Goal: Transaction & Acquisition: Book appointment/travel/reservation

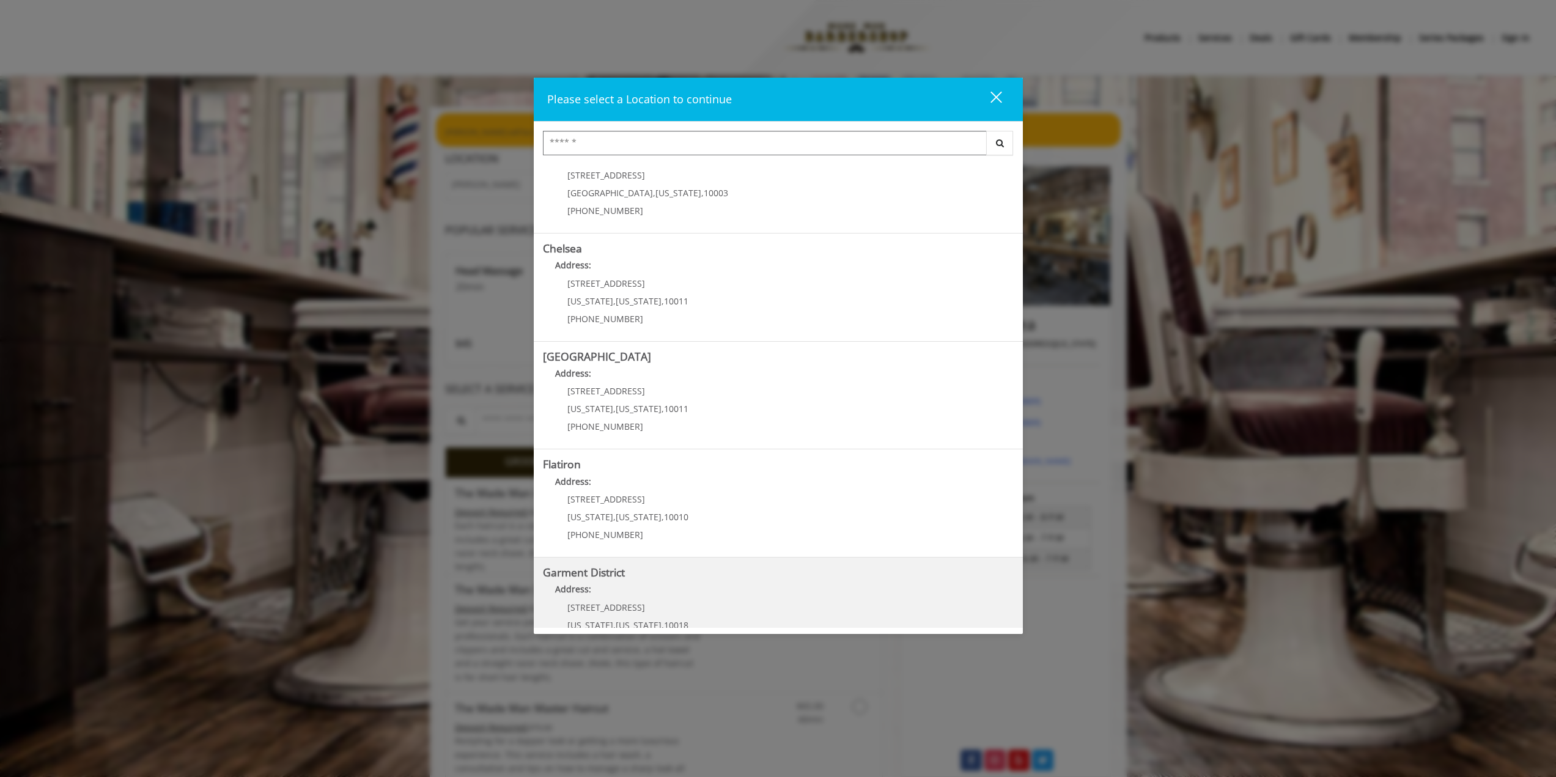
scroll to position [73, 0]
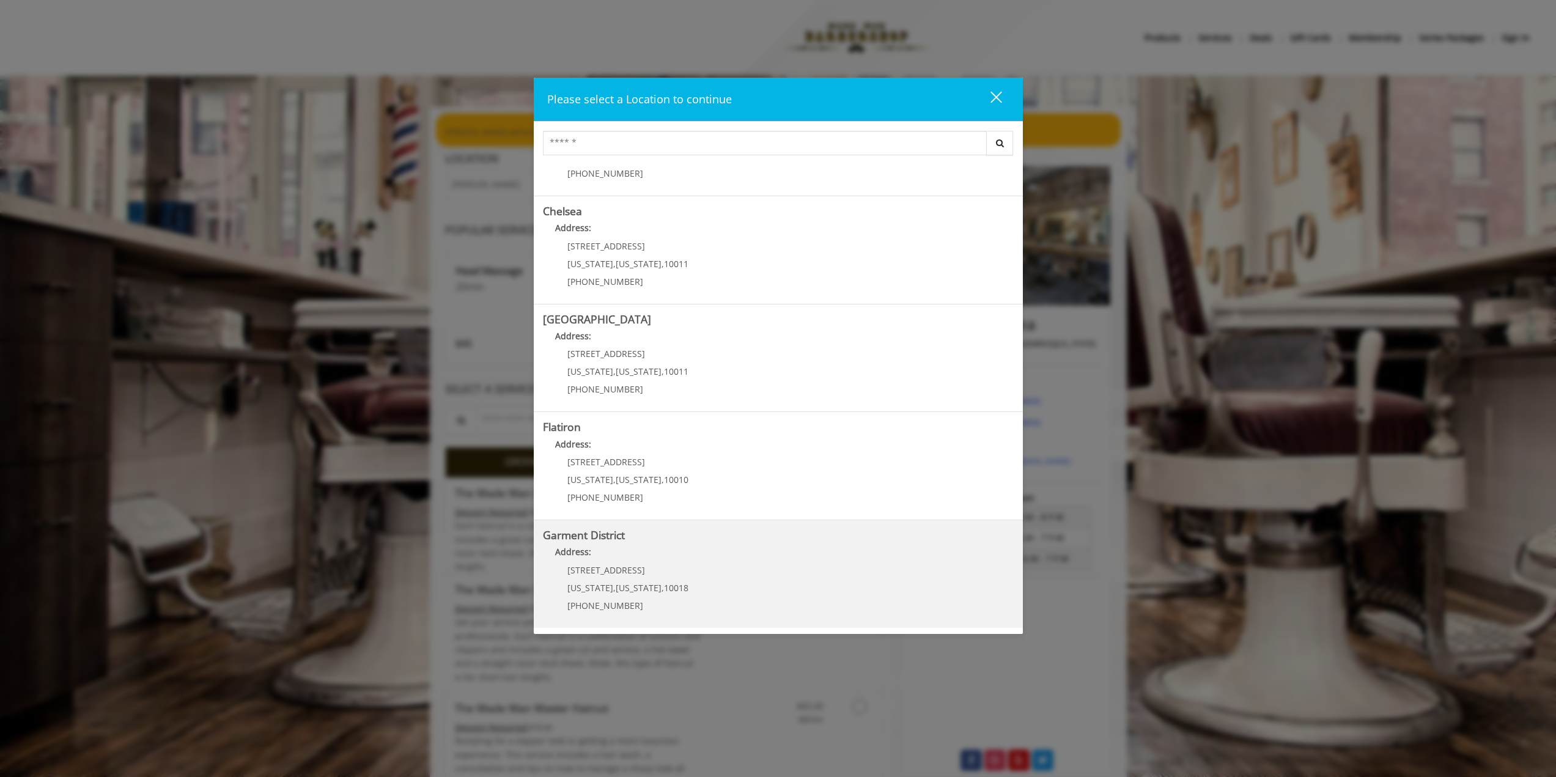
click at [658, 539] on h5 "Garment District" at bounding box center [778, 535] width 471 height 12
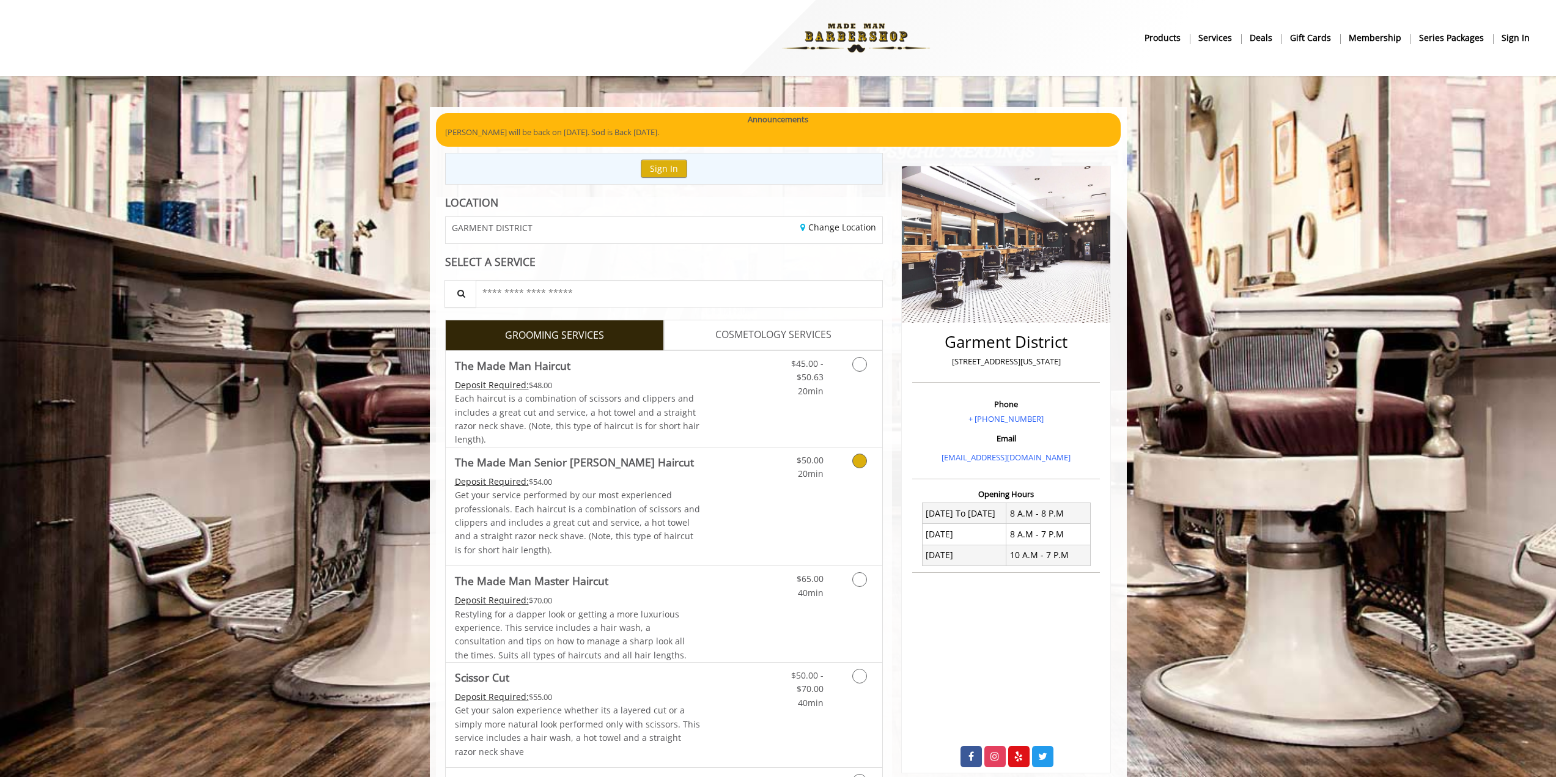
click at [861, 459] on icon "Grooming services" at bounding box center [859, 461] width 15 height 15
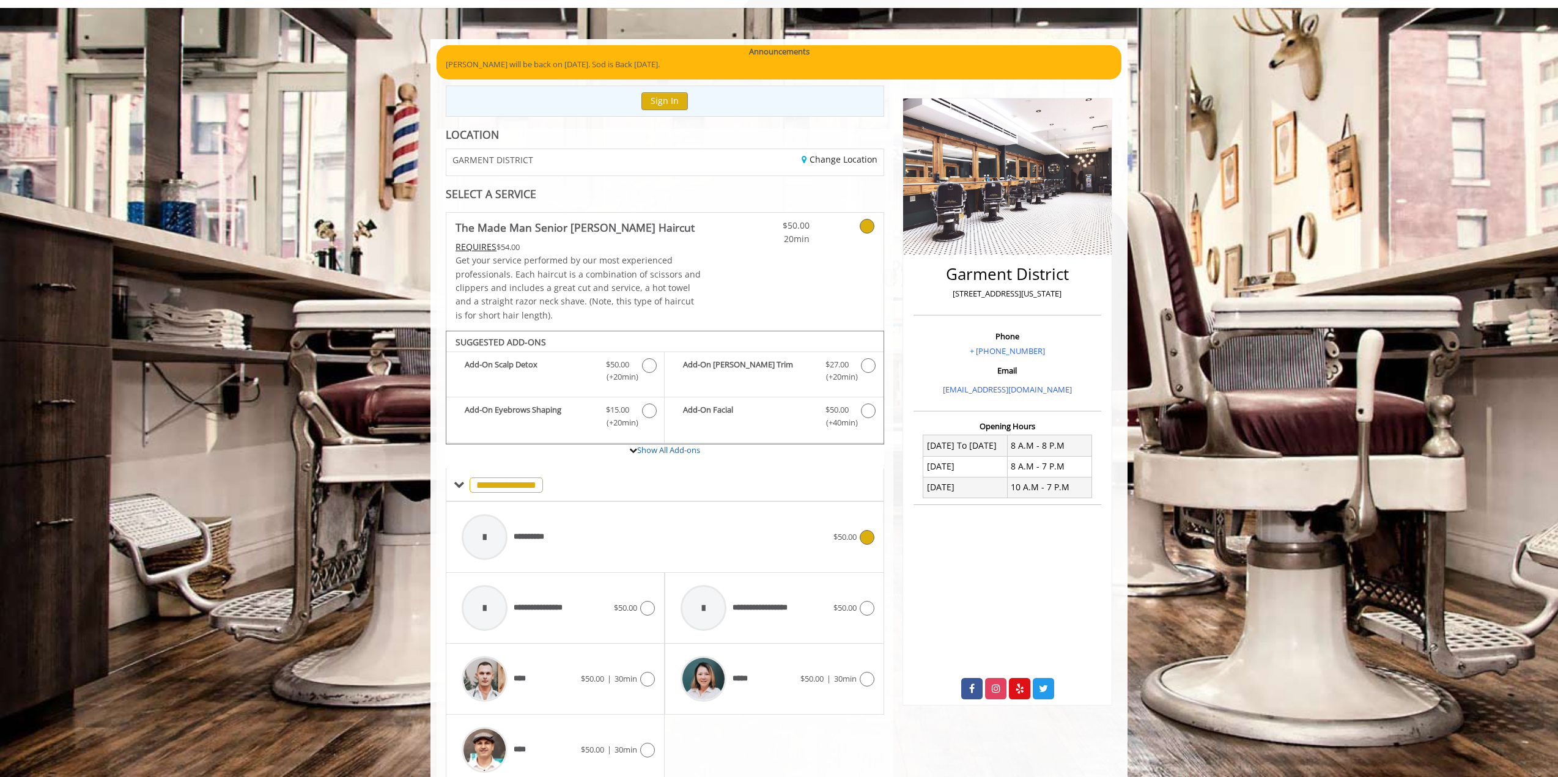
scroll to position [119, 0]
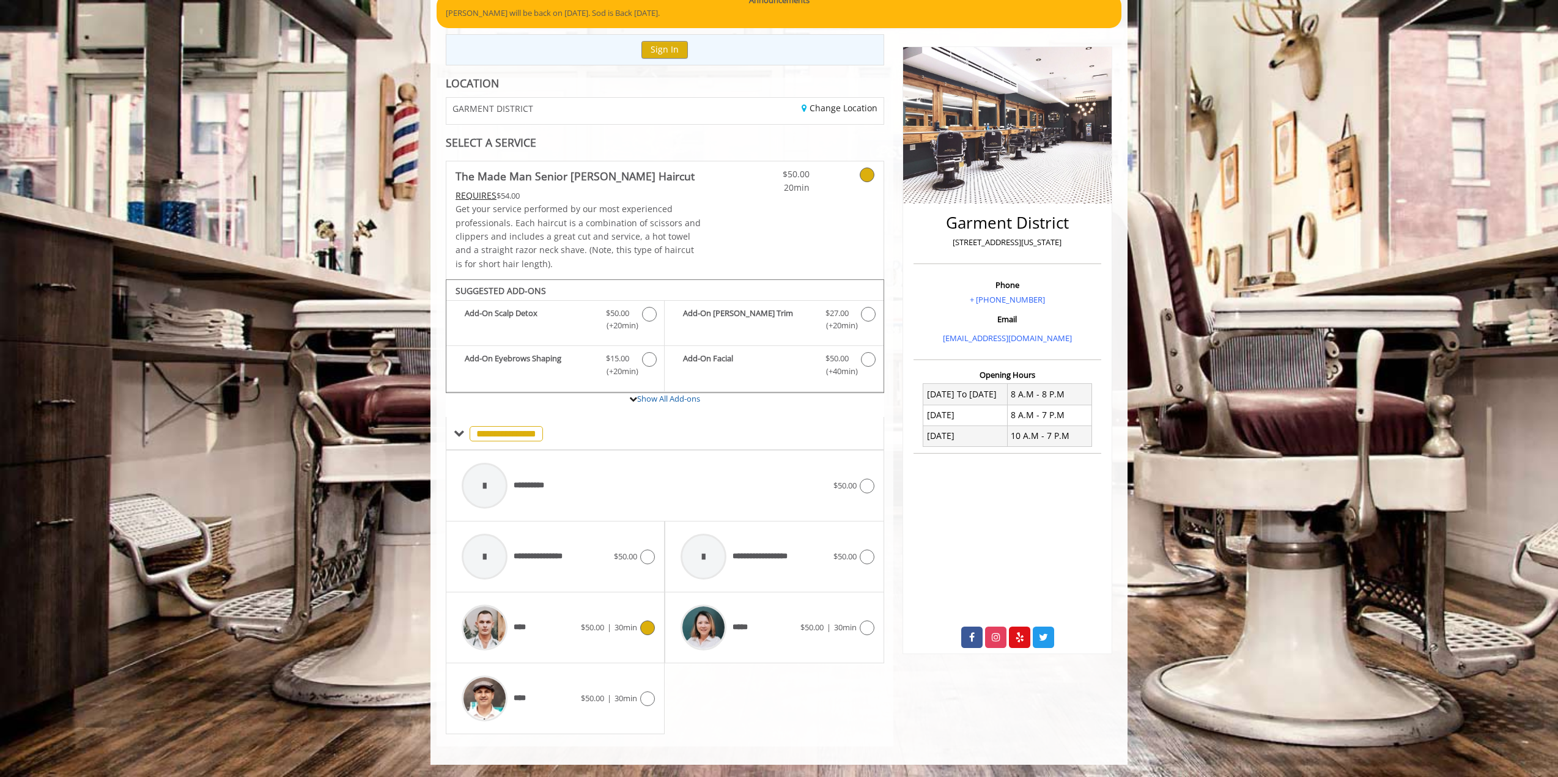
click at [650, 628] on icon at bounding box center [647, 628] width 15 height 15
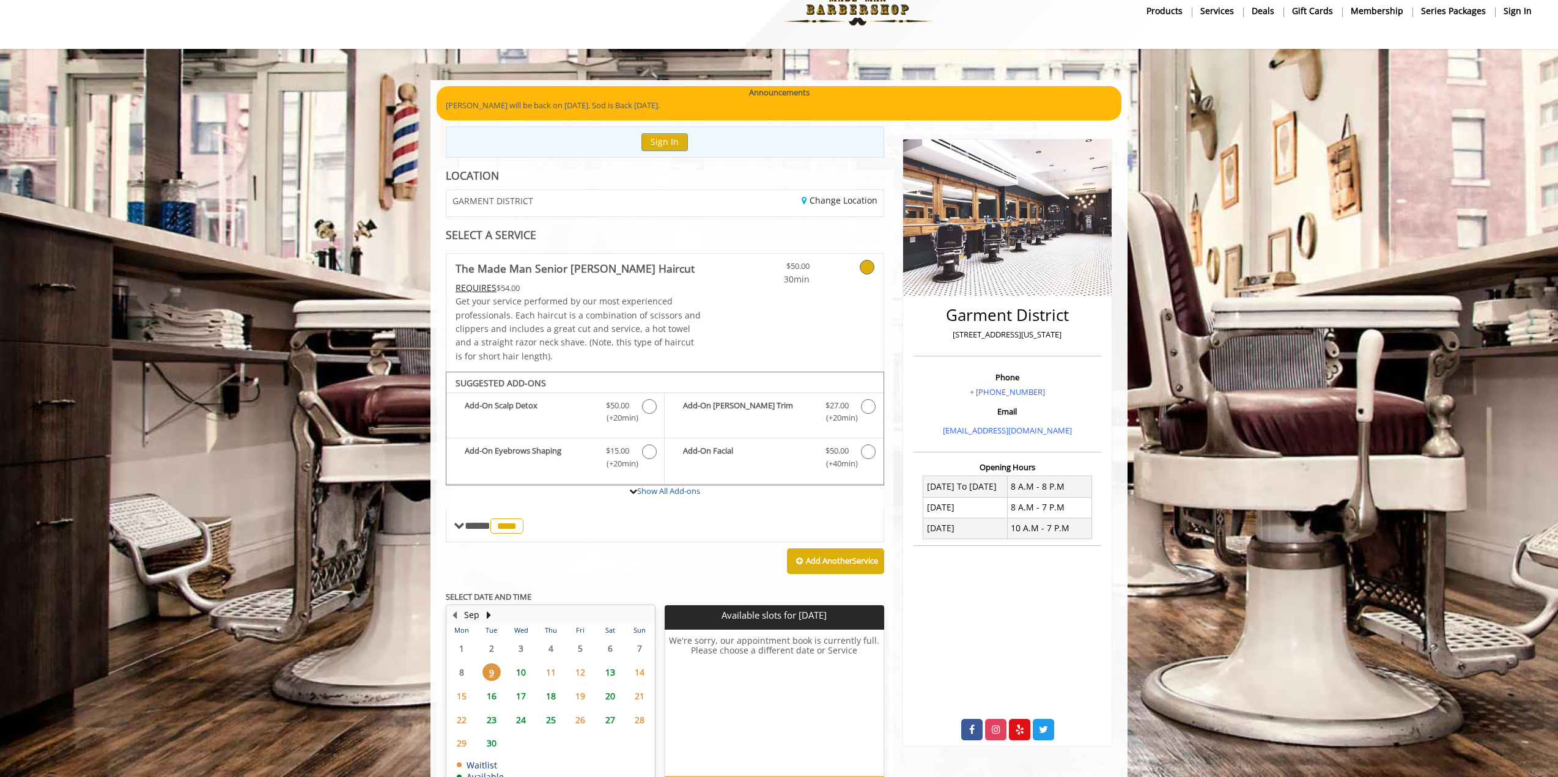
scroll to position [106, 0]
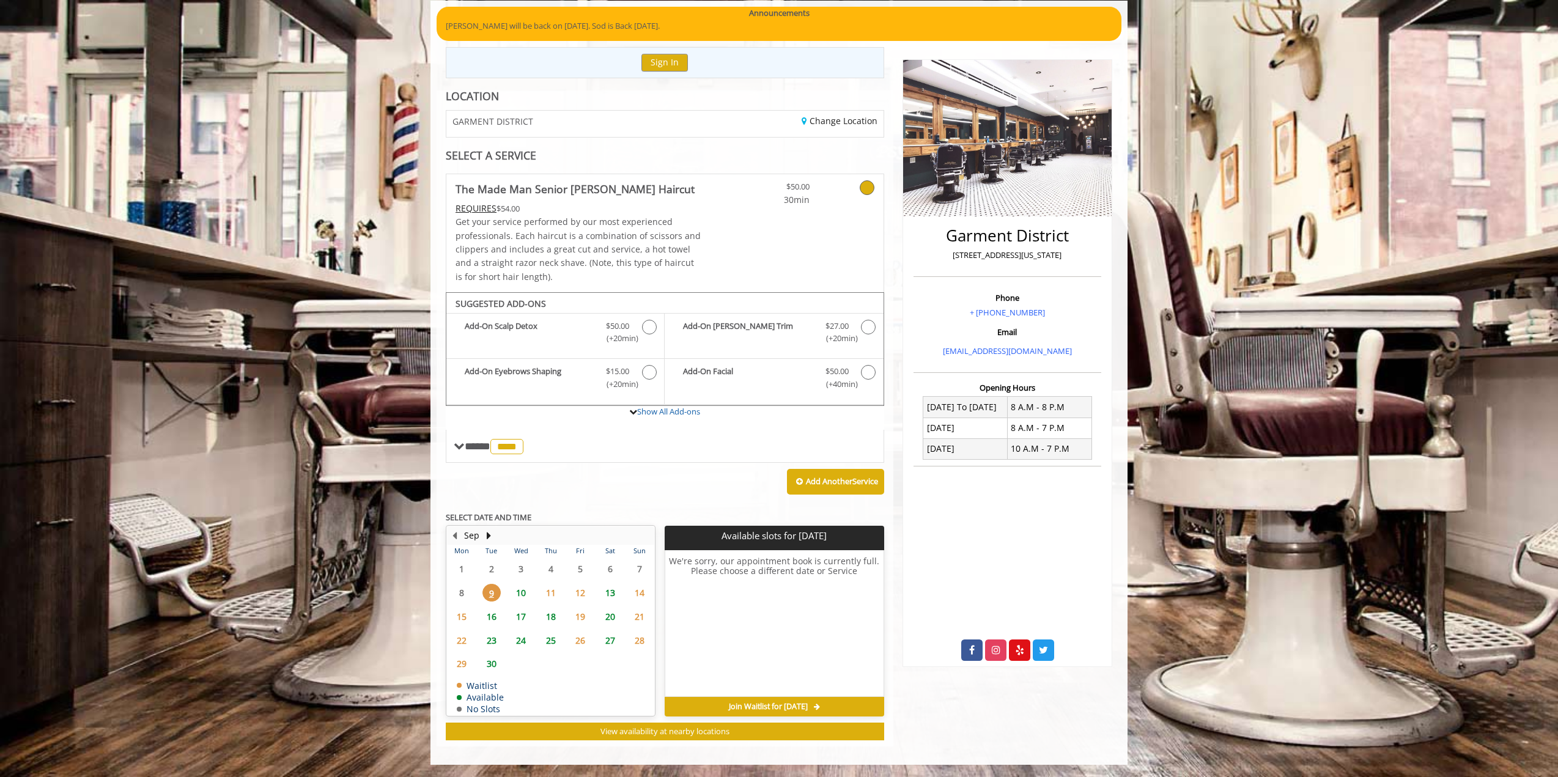
click at [523, 617] on span "17" at bounding box center [521, 617] width 18 height 18
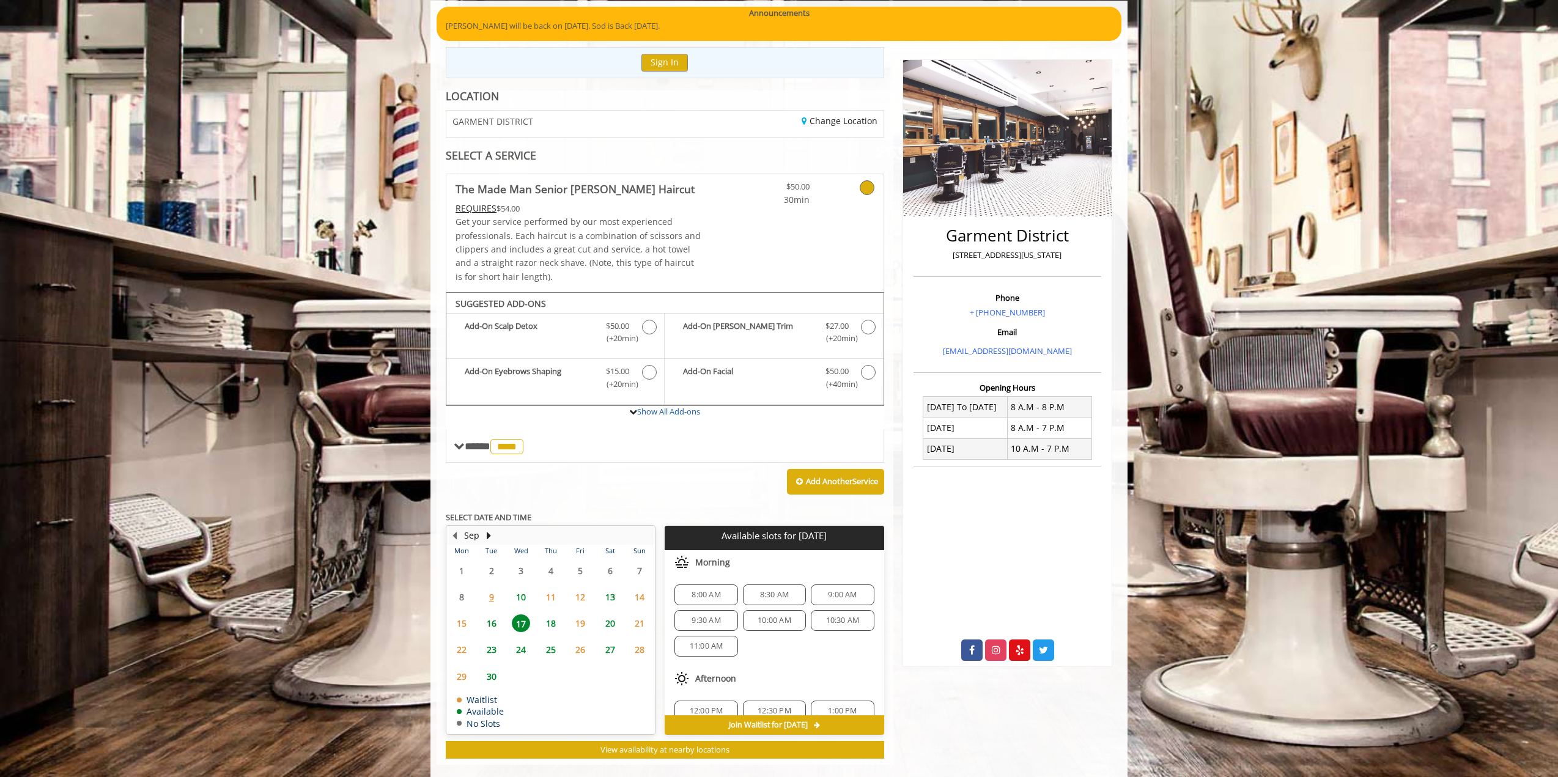
scroll to position [125, 0]
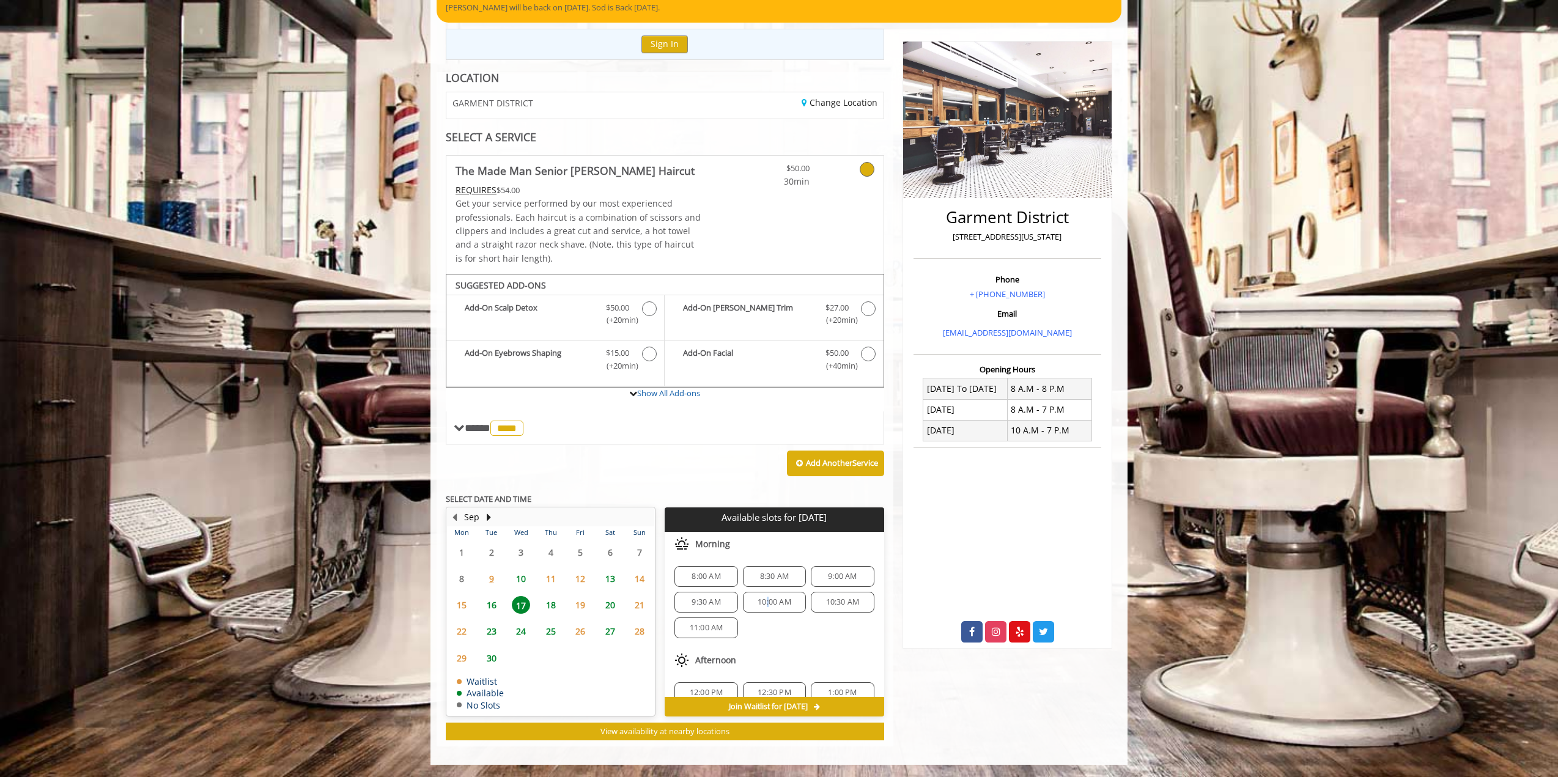
click at [764, 599] on span "10:00 AM" at bounding box center [774, 602] width 34 height 10
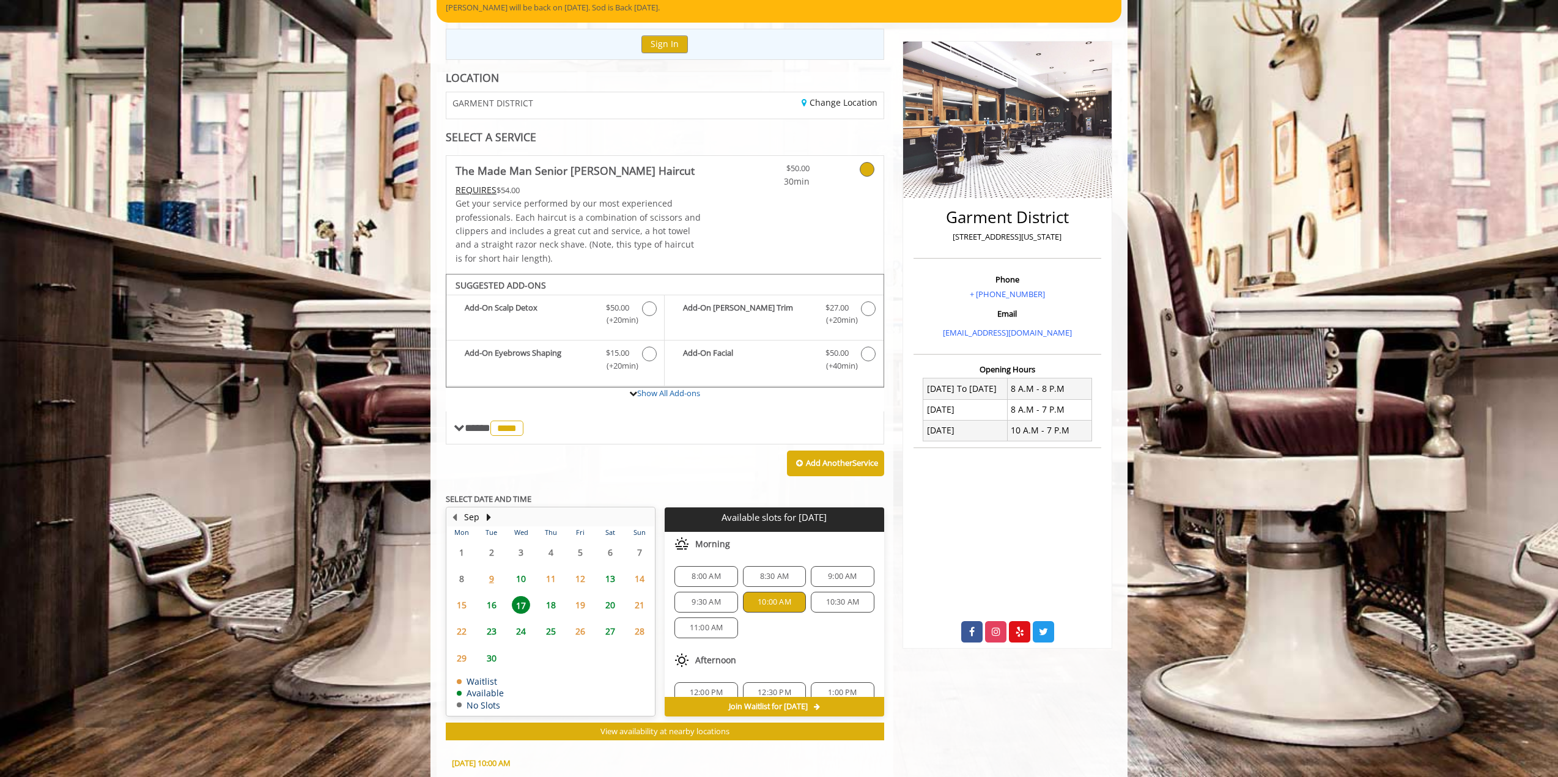
scroll to position [346, 0]
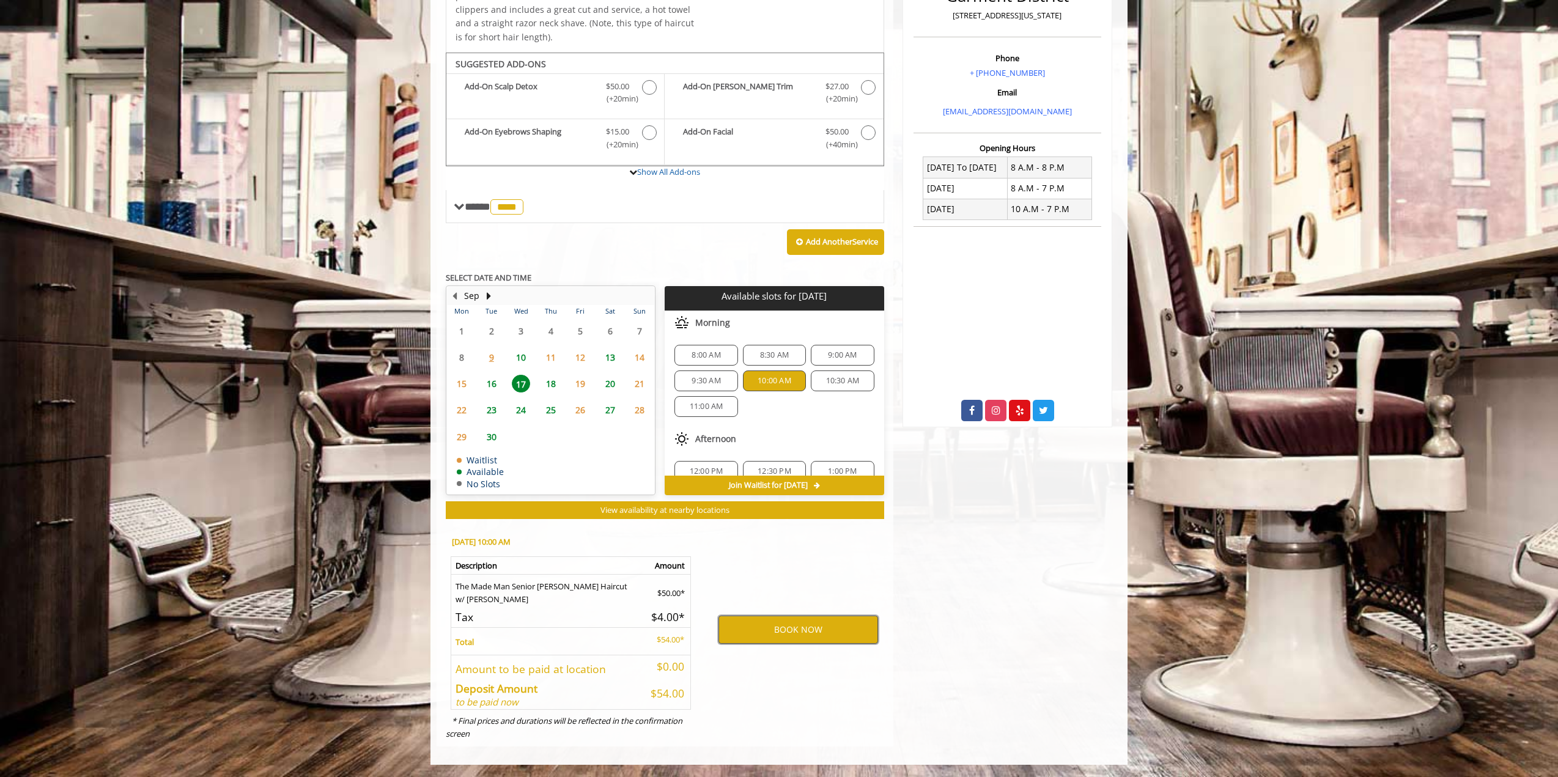
click at [803, 632] on button "BOOK NOW" at bounding box center [798, 630] width 160 height 28
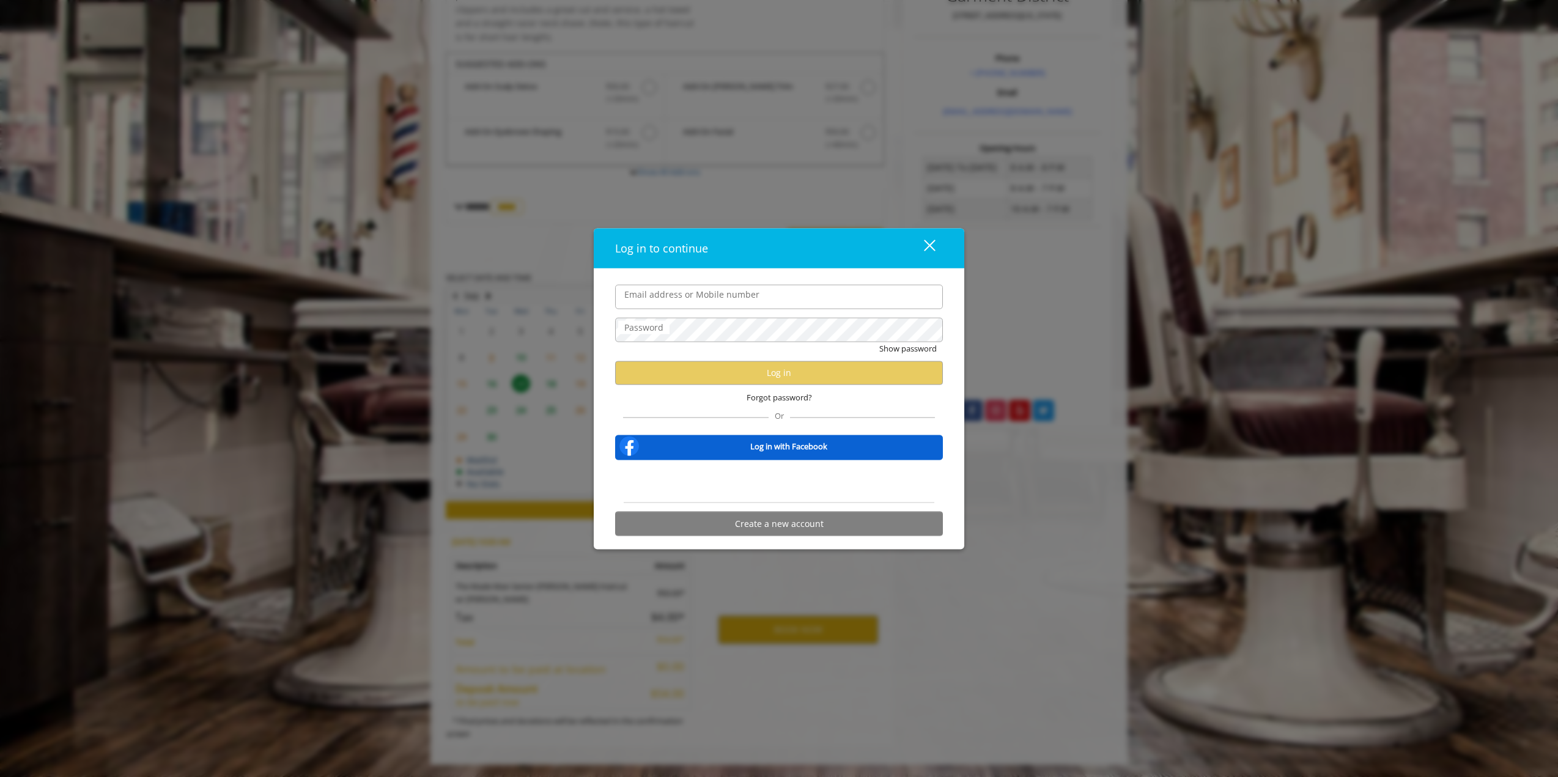
type input "**********"
click at [699, 374] on button "Log in" at bounding box center [779, 373] width 328 height 24
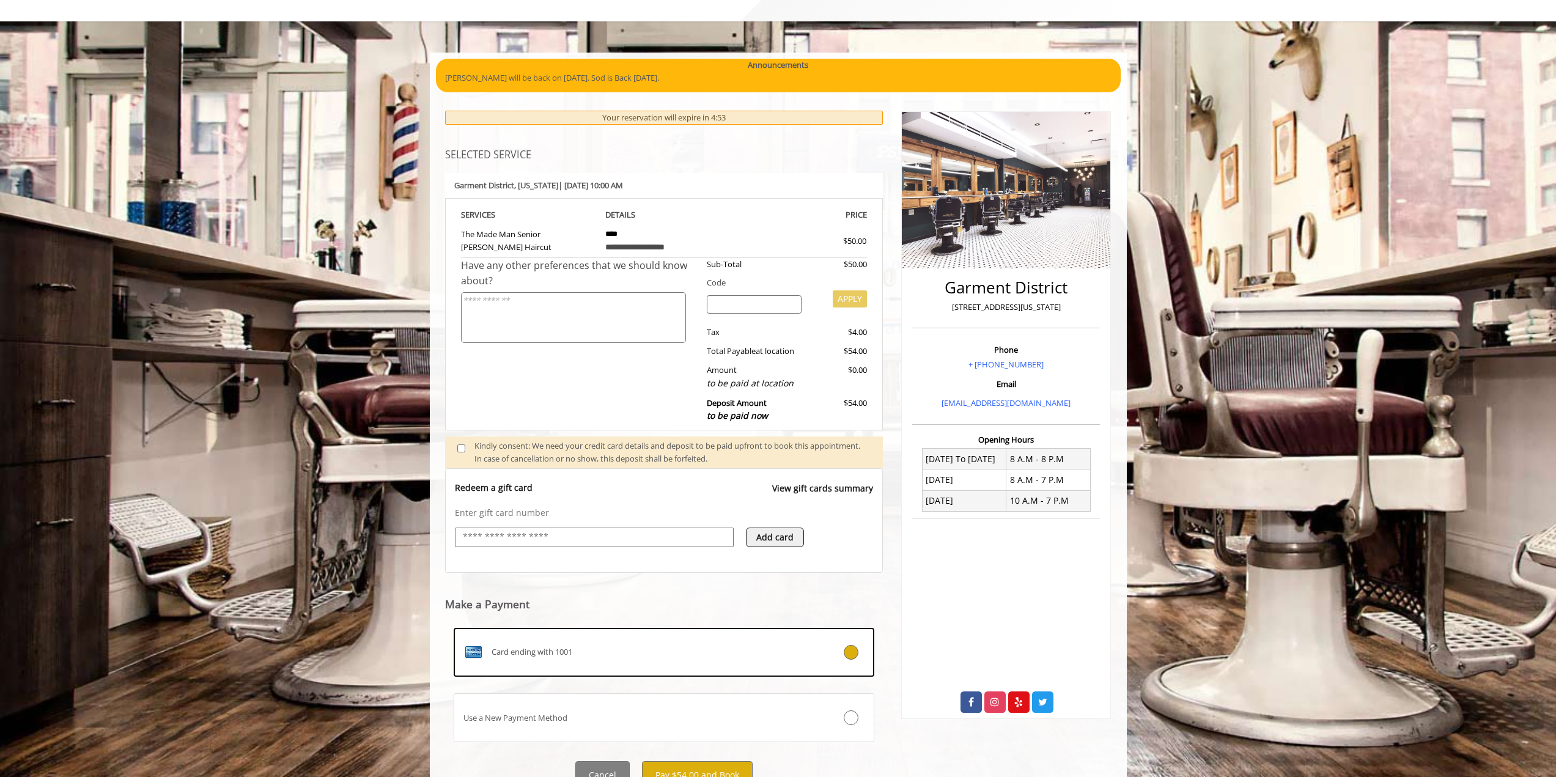
scroll to position [109, 0]
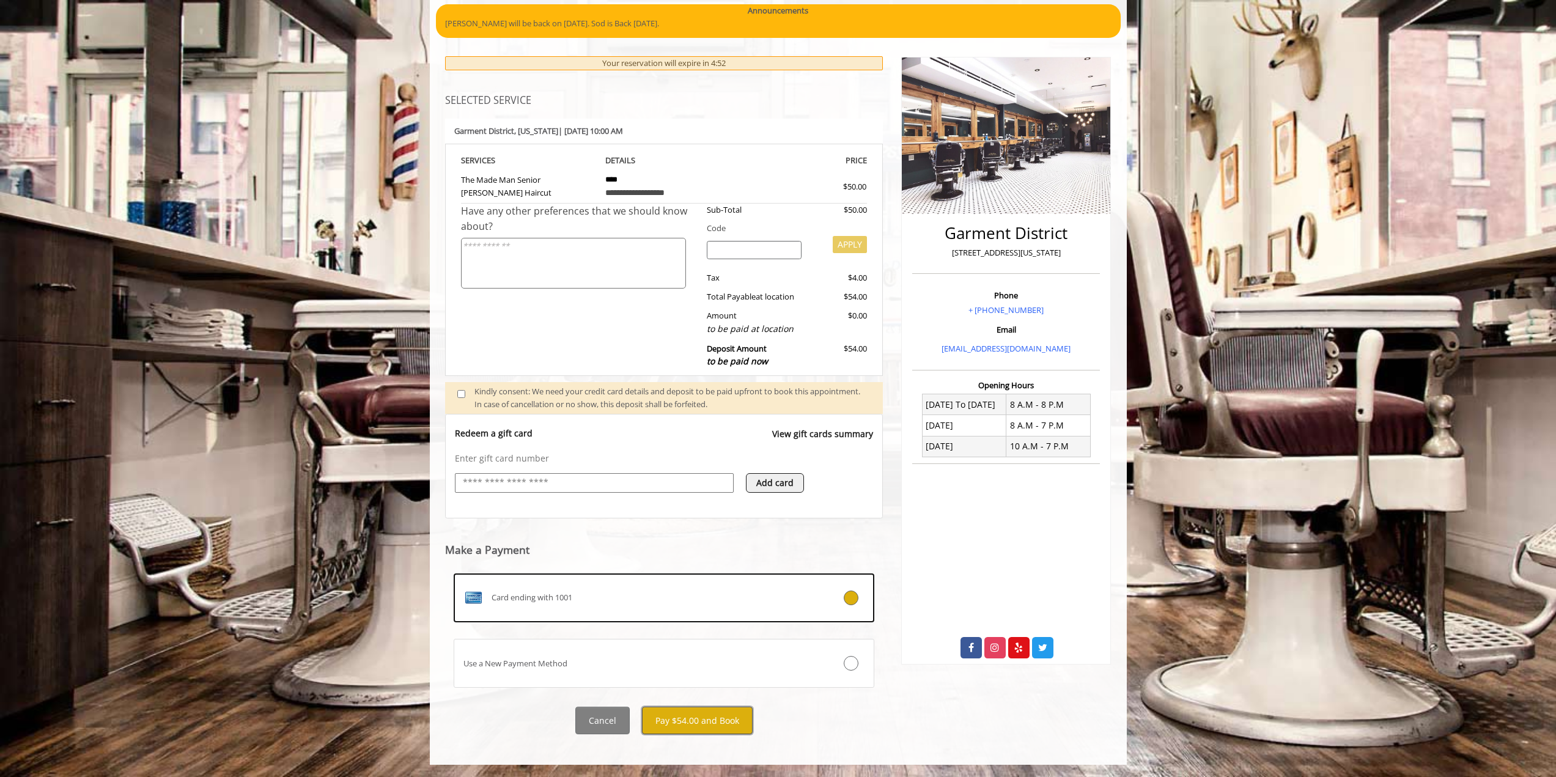
click at [690, 724] on button "Pay $54.00 and Book" at bounding box center [697, 721] width 111 height 28
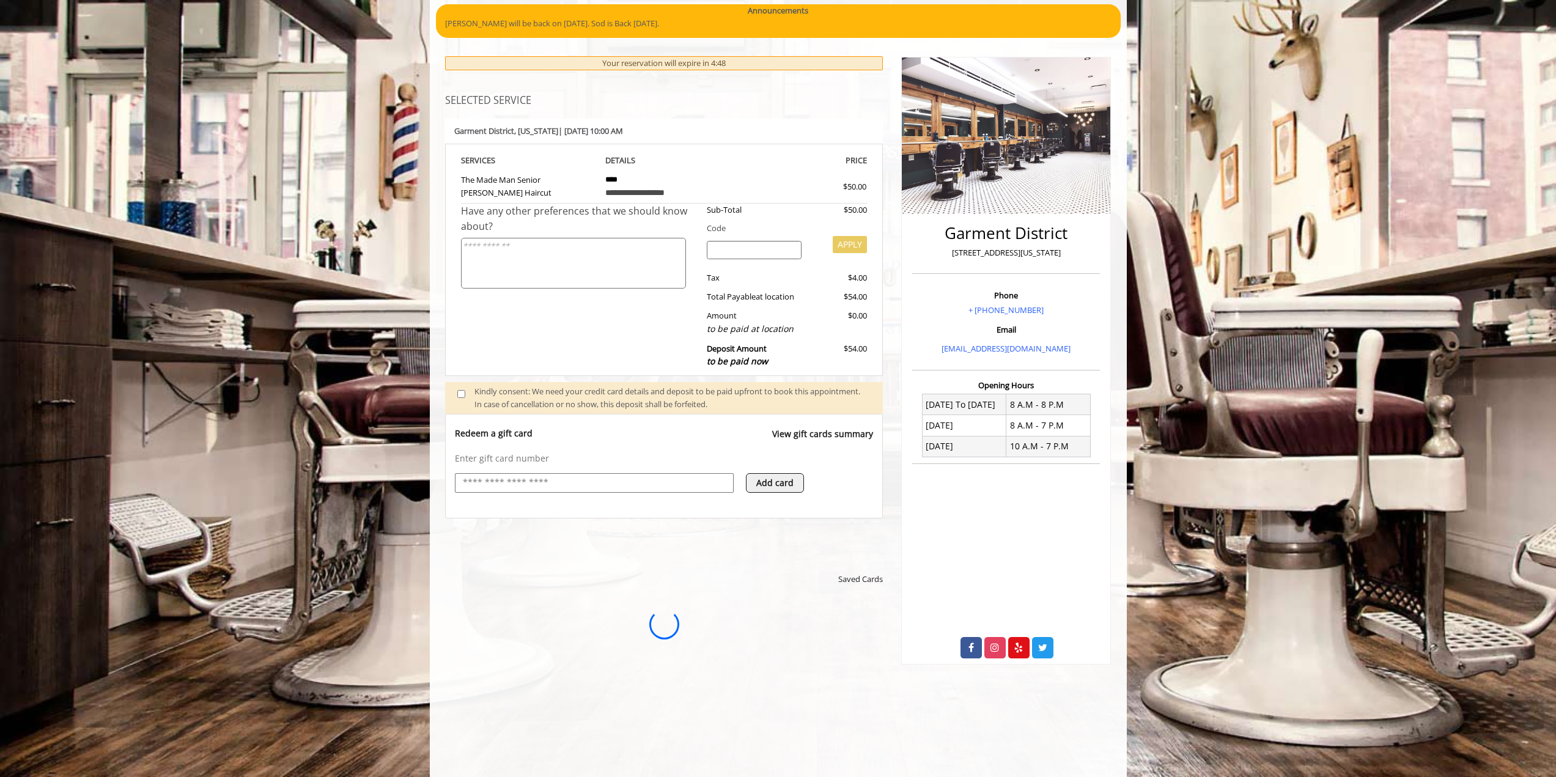
scroll to position [0, 0]
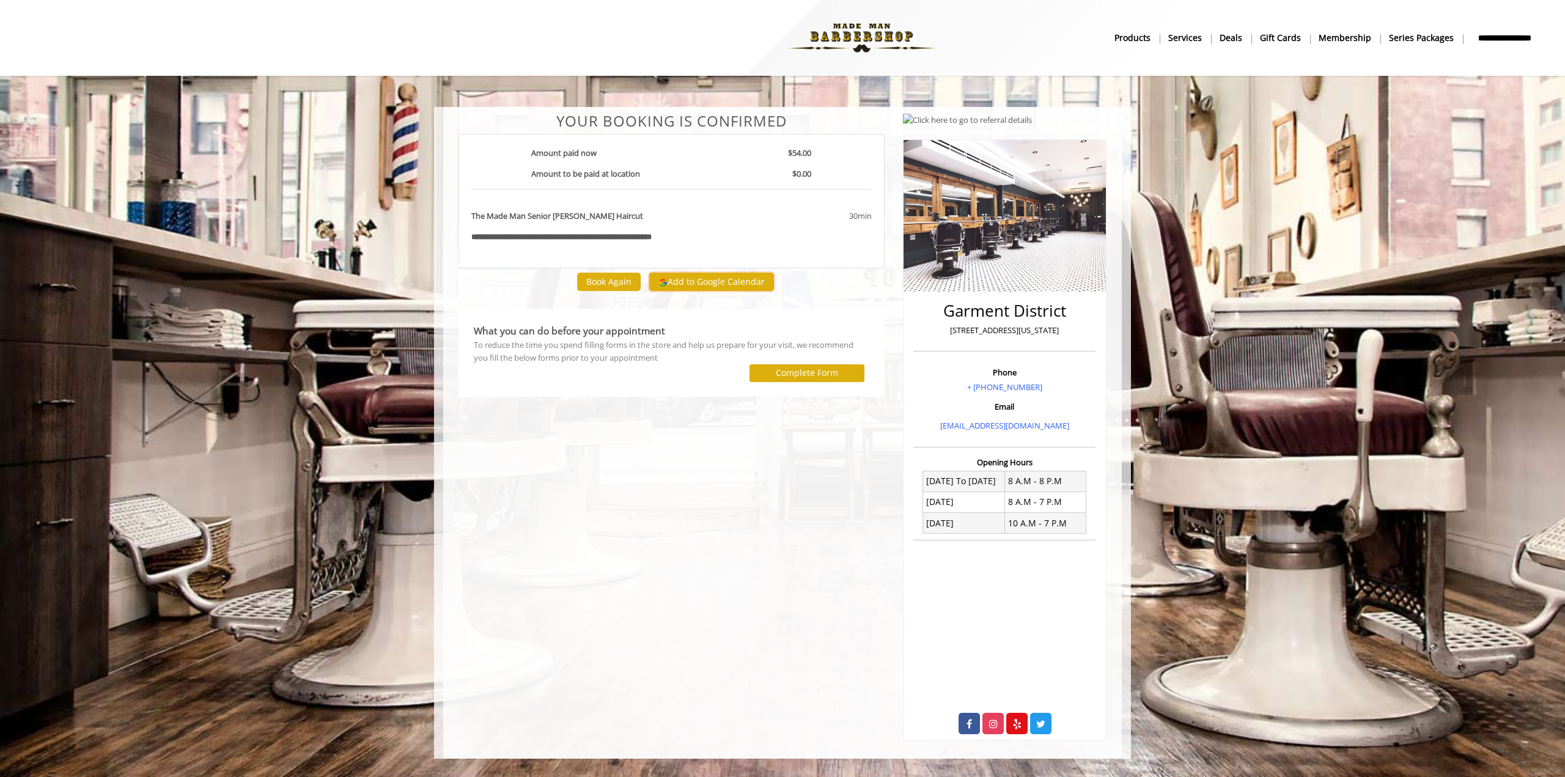
click at [683, 279] on button "Add to Google Calendar" at bounding box center [711, 282] width 125 height 18
